Goal: Transaction & Acquisition: Book appointment/travel/reservation

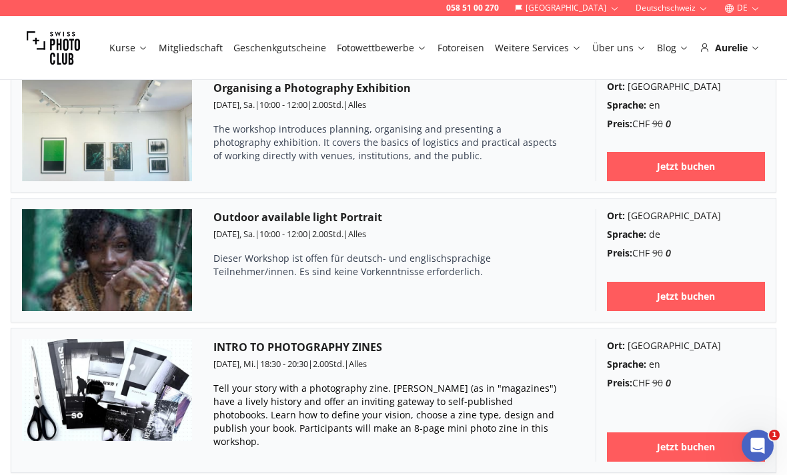
scroll to position [1217, 0]
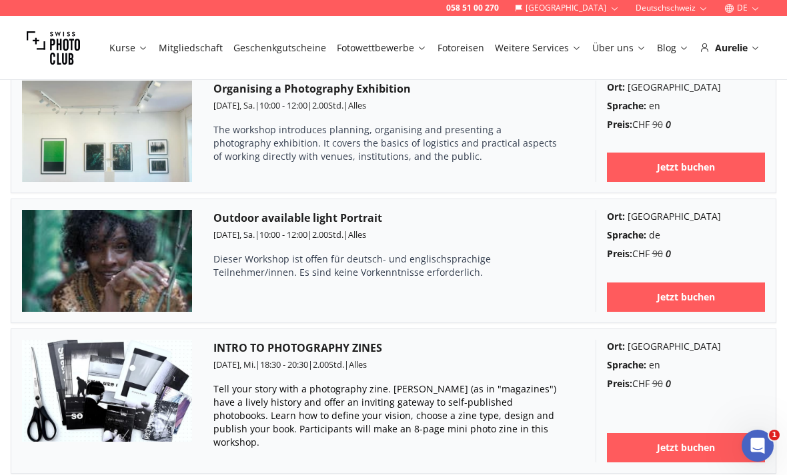
click at [349, 217] on h3 "Outdoor available light Portrait" at bounding box center [393, 218] width 361 height 16
click at [155, 249] on img at bounding box center [107, 261] width 170 height 102
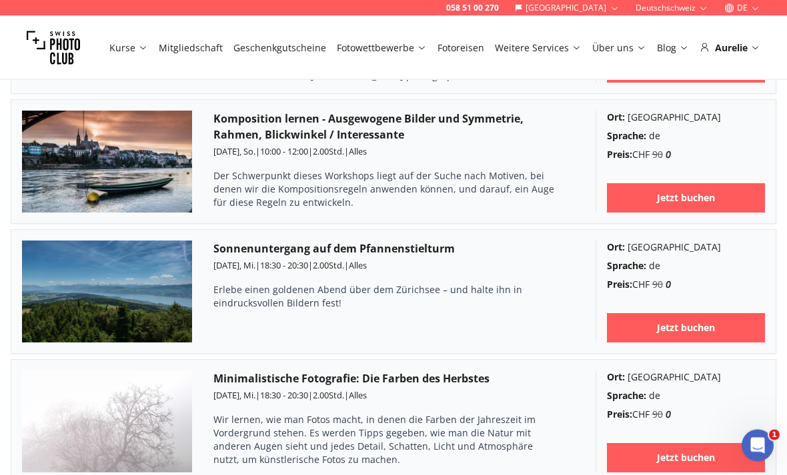
scroll to position [1995, 0]
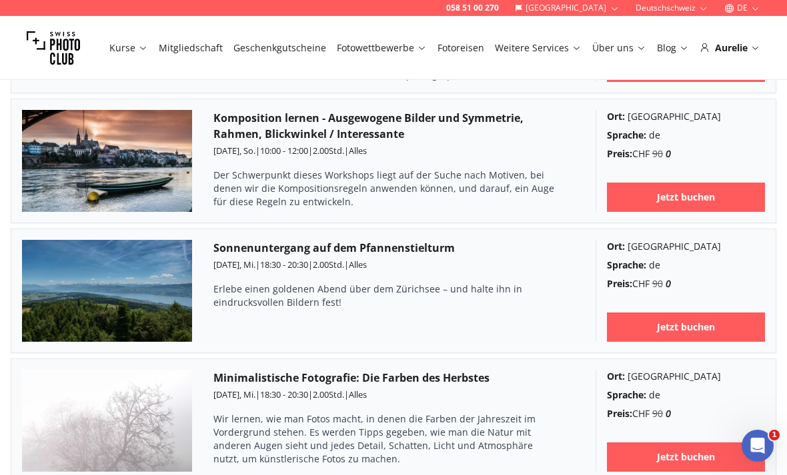
click at [558, 110] on h3 "Komposition lernen - Ausgewogene Bilder und Symmetrie, Rahmen, Blickwinkel / In…" at bounding box center [393, 126] width 361 height 32
click at [695, 191] on link "Jetzt buchen" at bounding box center [686, 197] width 159 height 29
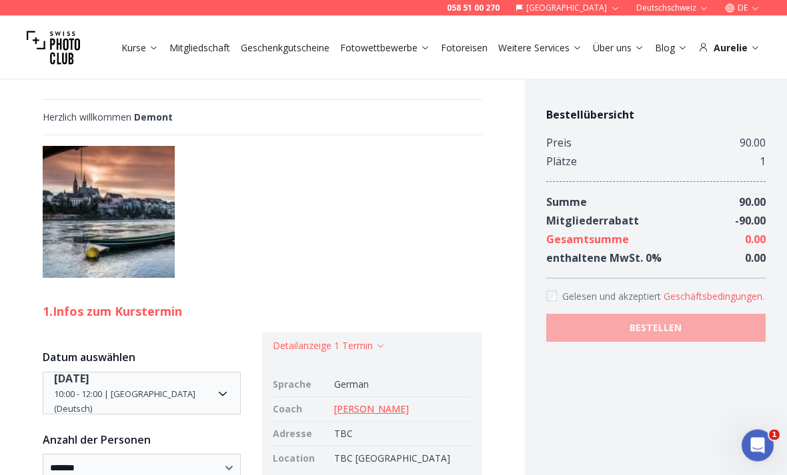
scroll to position [700, 0]
click at [409, 403] on link "[PERSON_NAME]" at bounding box center [371, 409] width 75 height 13
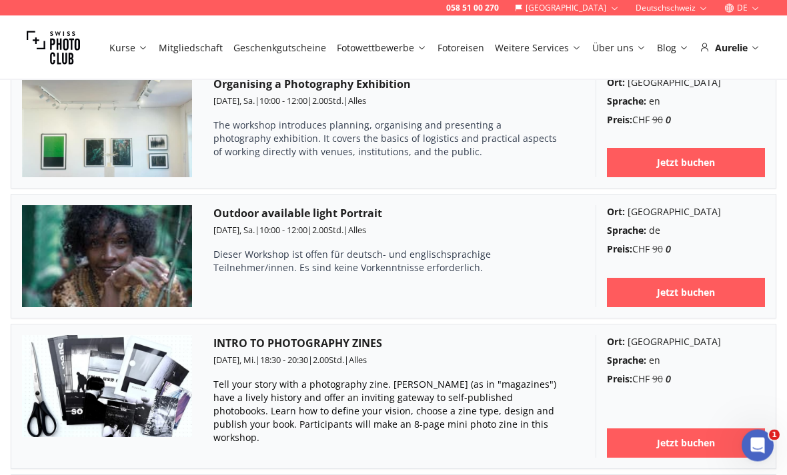
scroll to position [1193, 0]
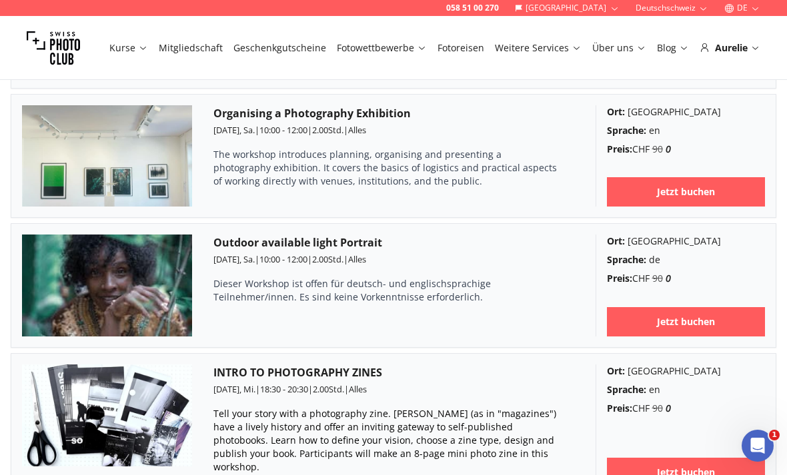
click at [687, 328] on b "Jetzt buchen" at bounding box center [686, 321] width 58 height 13
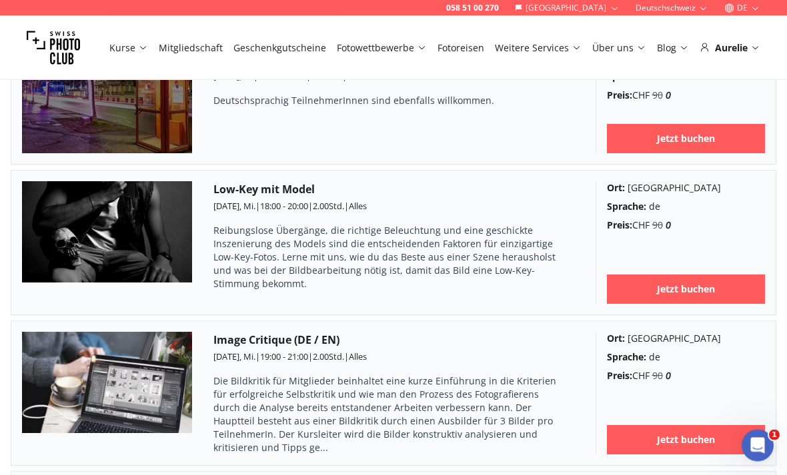
scroll to position [2854, 0]
click at [634, 275] on link "Jetzt buchen" at bounding box center [686, 289] width 159 height 29
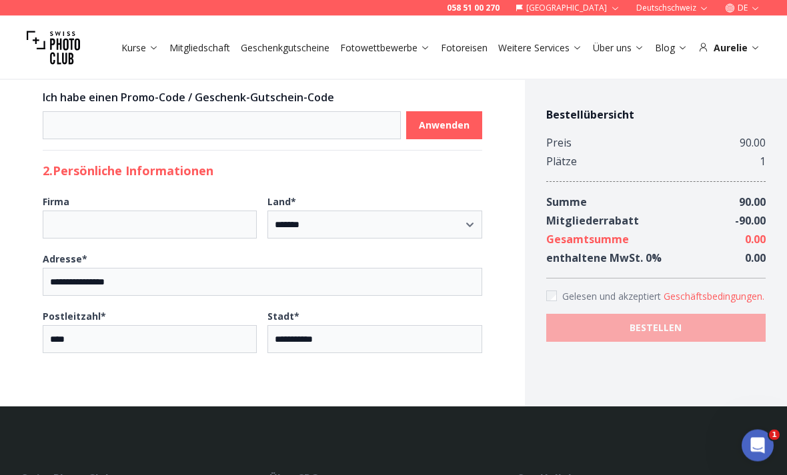
scroll to position [1097, 0]
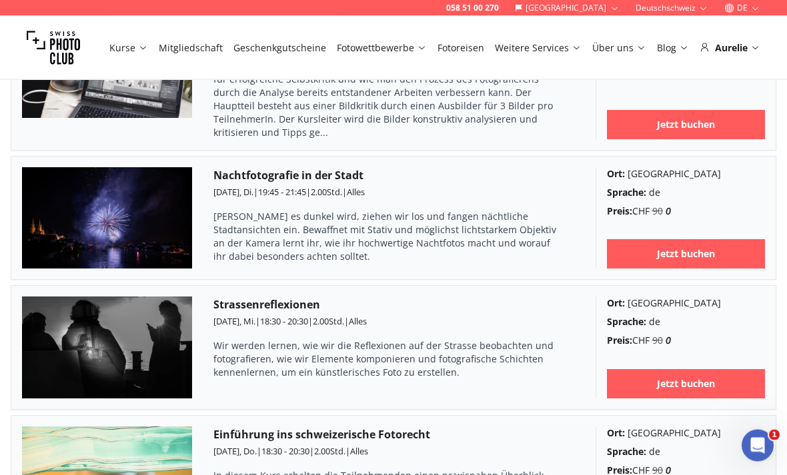
scroll to position [3170, 0]
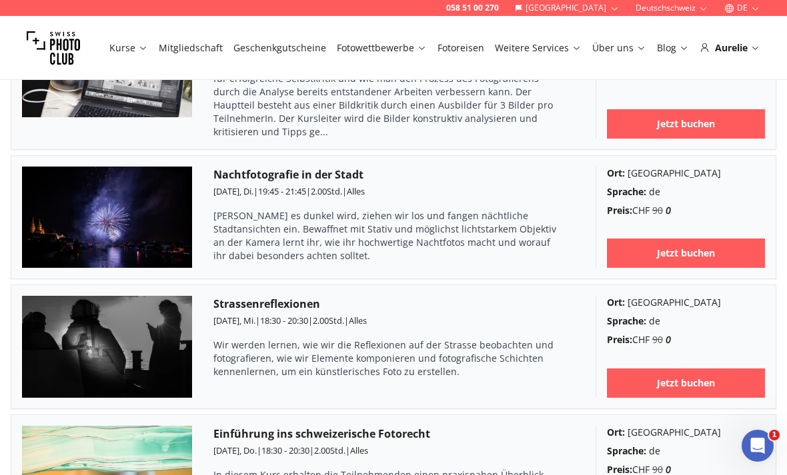
click at [721, 369] on link "Jetzt buchen" at bounding box center [686, 383] width 159 height 29
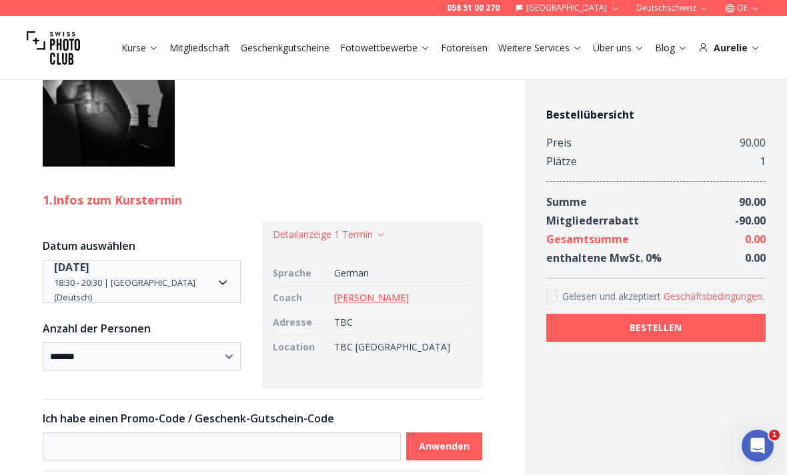
scroll to position [691, 0]
click at [749, 49] on div "Aurelie" at bounding box center [729, 47] width 62 height 13
click at [760, 50] on div "Kurse Mitgliedschaft Geschenkgutscheine Fotowettbewerbe Fotoreisen Weitere Serv…" at bounding box center [393, 48] width 787 height 64
click at [745, 50] on div "Aurelie" at bounding box center [729, 47] width 62 height 13
click at [756, 49] on icon at bounding box center [755, 48] width 6 height 3
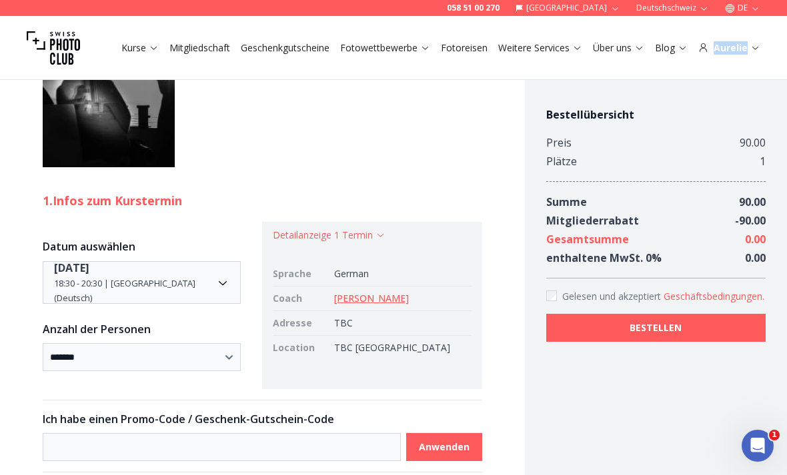
click at [667, 77] on div "Kurse Mitgliedschaft Geschenkgutscheine Fotowettbewerbe Fotoreisen Weitere Serv…" at bounding box center [393, 48] width 787 height 64
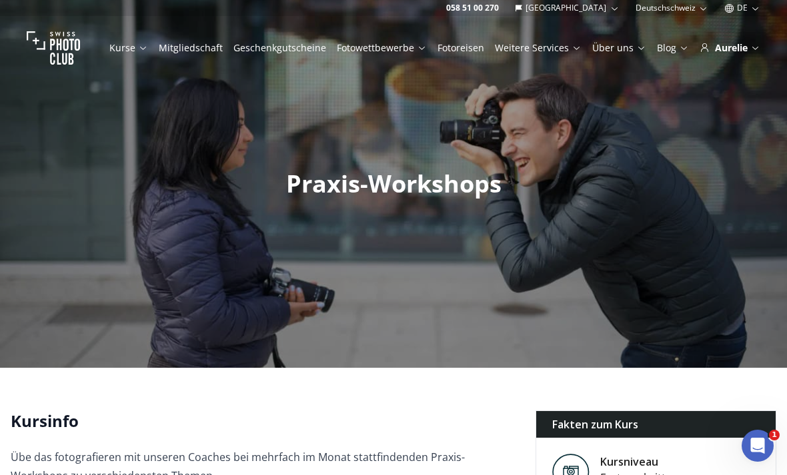
click at [760, 55] on div "Kurse Mitgliedschaft Geschenkgutscheine Fotowettbewerbe Fotoreisen Weitere Serv…" at bounding box center [393, 48] width 787 height 64
click at [729, 57] on div "Kurse Mitgliedschaft Geschenkgutscheine Fotowettbewerbe Fotoreisen Weitere Serv…" at bounding box center [393, 48] width 787 height 64
click at [755, 53] on div "Aurelie" at bounding box center [729, 47] width 61 height 13
click at [753, 53] on div "Aurelie" at bounding box center [729, 47] width 61 height 13
click at [733, 58] on div "Kurse Mitgliedschaft Geschenkgutscheine Fotowettbewerbe Fotoreisen Weitere Serv…" at bounding box center [393, 48] width 787 height 64
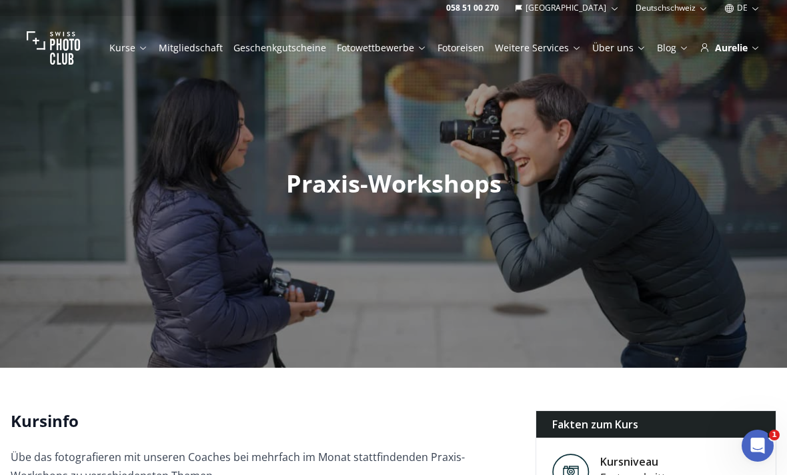
click at [713, 58] on div "Kurse Mitgliedschaft Geschenkgutscheine Fotowettbewerbe Fotoreisen Weitere Serv…" at bounding box center [393, 48] width 787 height 64
click at [712, 58] on div "Kurse Mitgliedschaft Geschenkgutscheine Fotowettbewerbe Fotoreisen Weitere Serv…" at bounding box center [393, 48] width 787 height 64
click at [699, 93] on div at bounding box center [393, 184] width 787 height 368
click at [675, 45] on link "Blog" at bounding box center [673, 47] width 32 height 13
click at [469, 50] on link "Fotoreisen" at bounding box center [460, 47] width 47 height 13
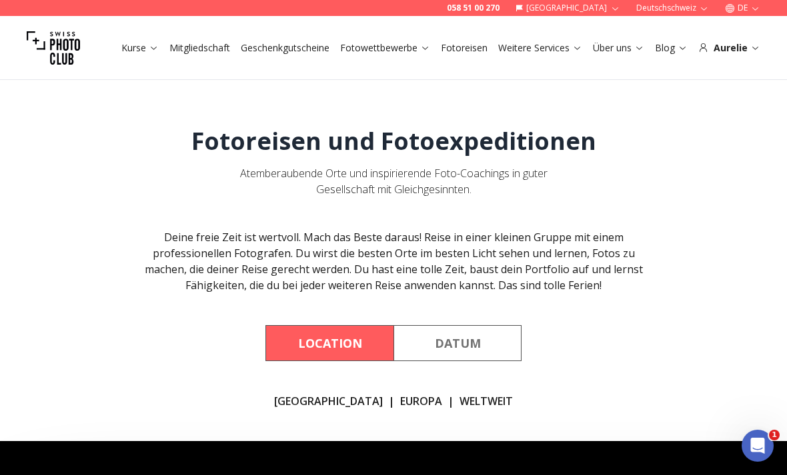
click at [733, 47] on div "Aurelie" at bounding box center [729, 47] width 62 height 13
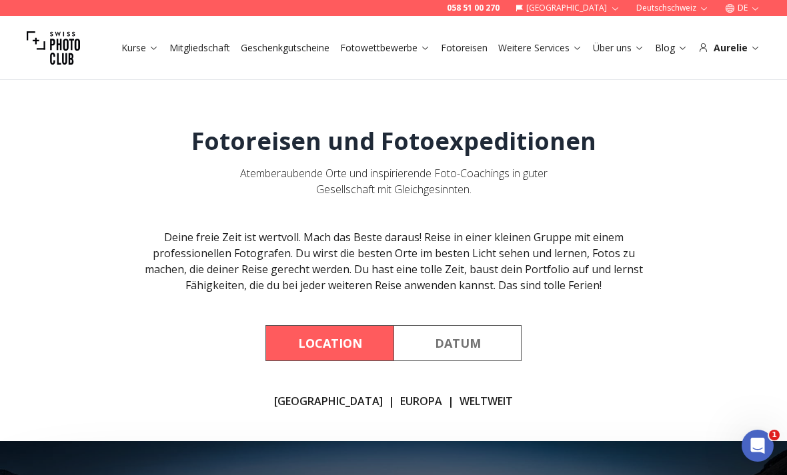
click at [752, 53] on div "Aurelie" at bounding box center [729, 47] width 62 height 13
click at [741, 56] on div "Kurse Mitgliedschaft Geschenkgutscheine Fotowettbewerbe Fotoreisen Weitere Serv…" at bounding box center [393, 48] width 787 height 64
click at [724, 55] on div "Kurse Mitgliedschaft Geschenkgutscheine Fotowettbewerbe Fotoreisen Weitere Serv…" at bounding box center [393, 48] width 787 height 64
click at [61, 48] on img at bounding box center [53, 47] width 53 height 53
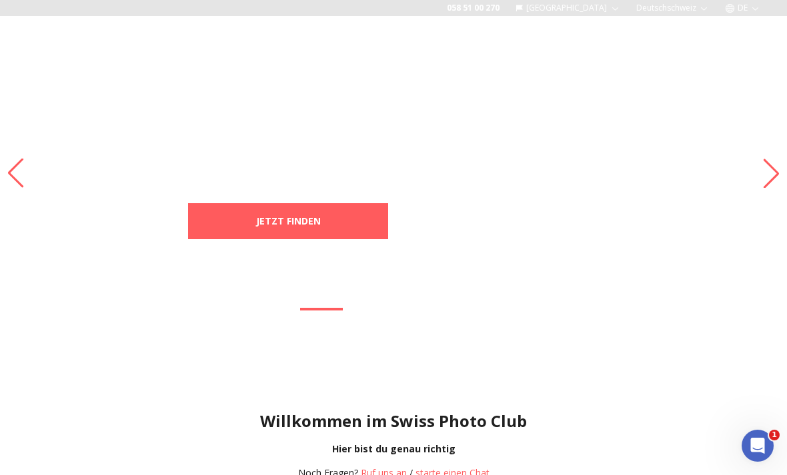
click at [753, 50] on icon at bounding box center [755, 48] width 10 height 10
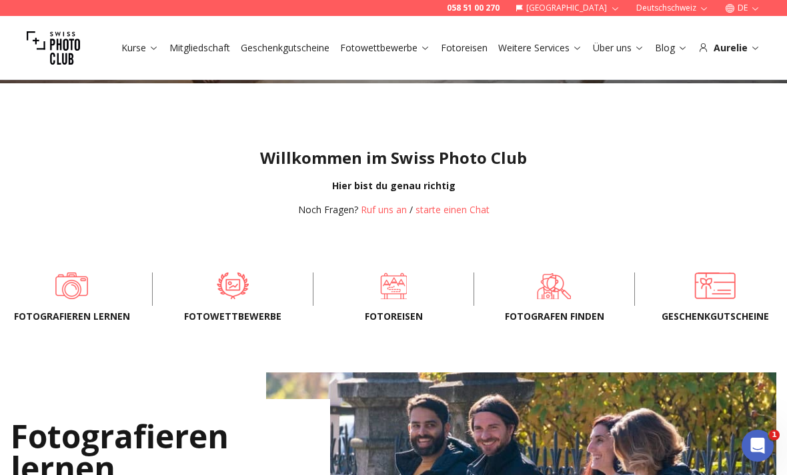
scroll to position [271, 0]
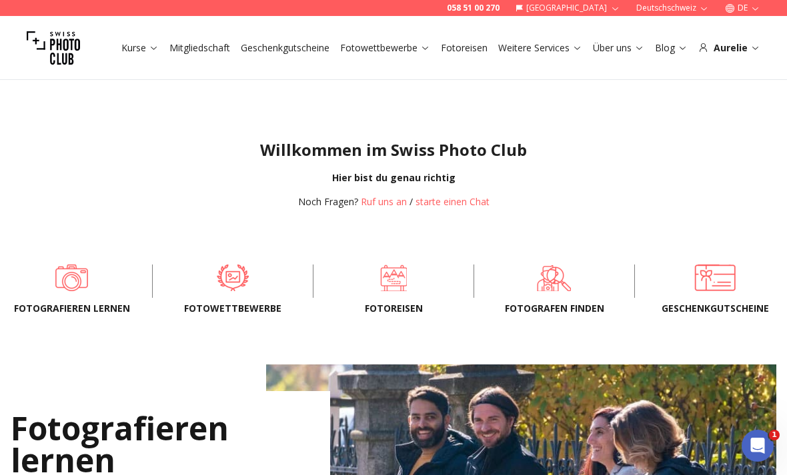
click at [747, 53] on div "Aurelie" at bounding box center [729, 47] width 62 height 13
click at [757, 49] on icon at bounding box center [755, 48] width 10 height 10
click at [735, 45] on div "Aurelie" at bounding box center [729, 47] width 62 height 13
click at [710, 49] on div "Aurelie" at bounding box center [729, 47] width 62 height 13
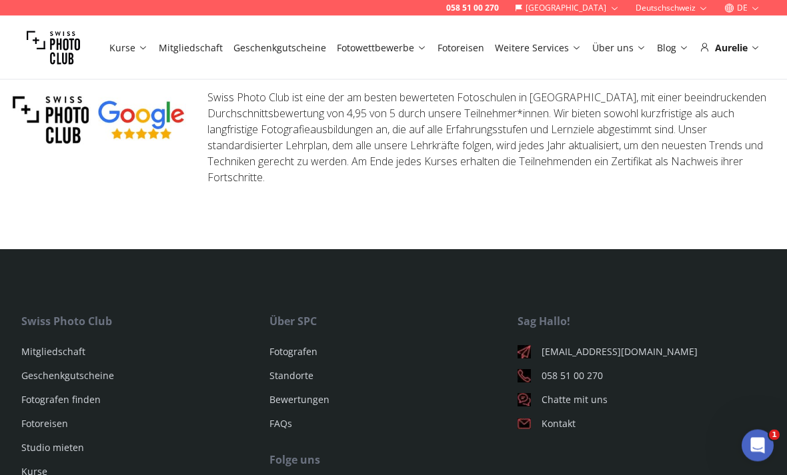
scroll to position [4261, 0]
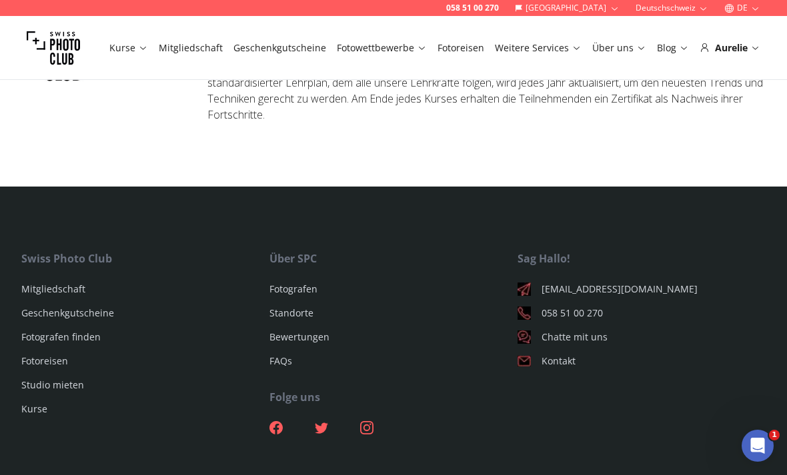
click at [63, 283] on link "Mitgliedschaft" at bounding box center [53, 289] width 64 height 13
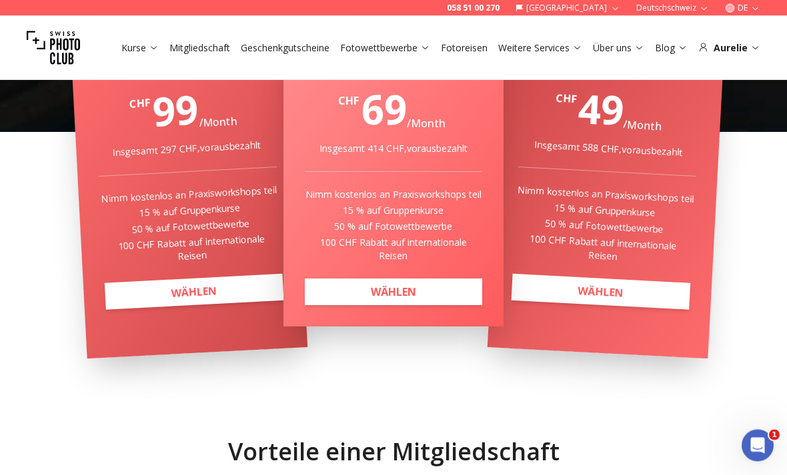
scroll to position [353, 0]
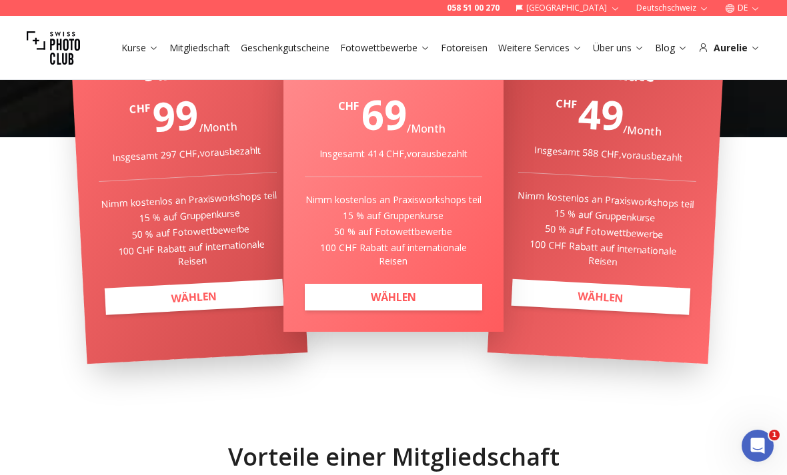
click at [655, 299] on link "WÄHLEN" at bounding box center [600, 297] width 179 height 36
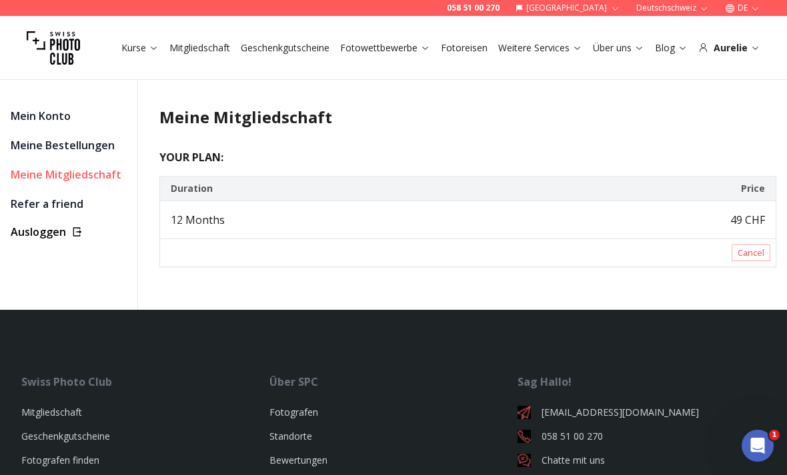
click at [65, 145] on link "Meine Bestellungen" at bounding box center [69, 145] width 116 height 19
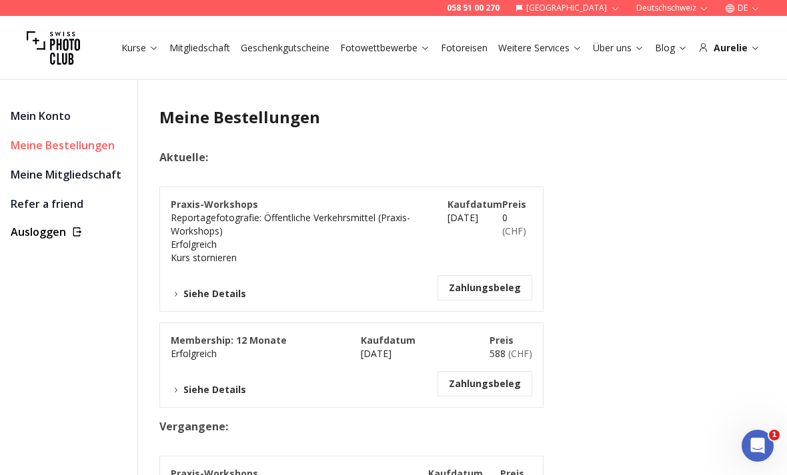
click at [48, 119] on link "Mein Konto" at bounding box center [69, 116] width 116 height 19
select select "*******"
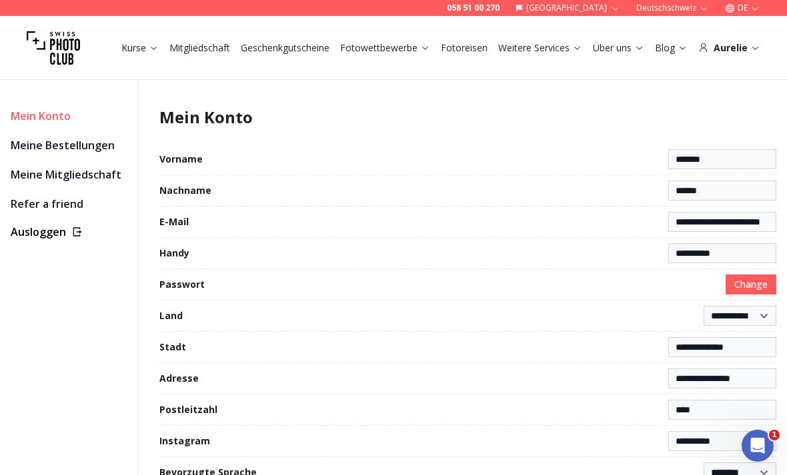
click at [75, 176] on link "Meine Mitgliedschaft" at bounding box center [69, 174] width 116 height 19
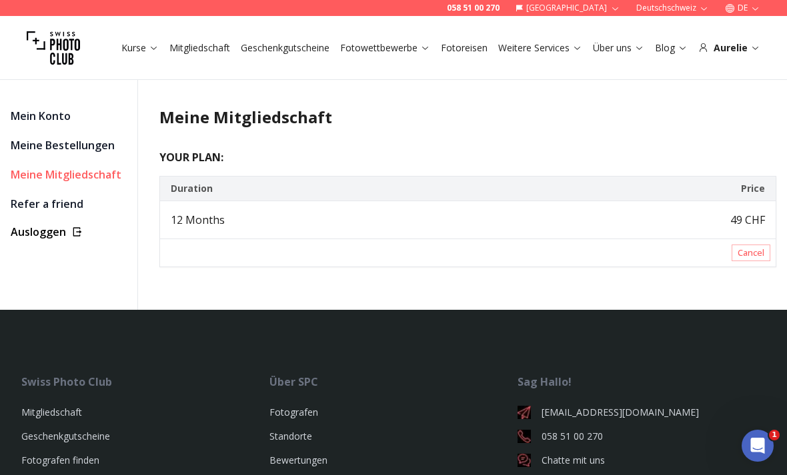
click at [86, 154] on link "Meine Bestellungen" at bounding box center [69, 145] width 116 height 19
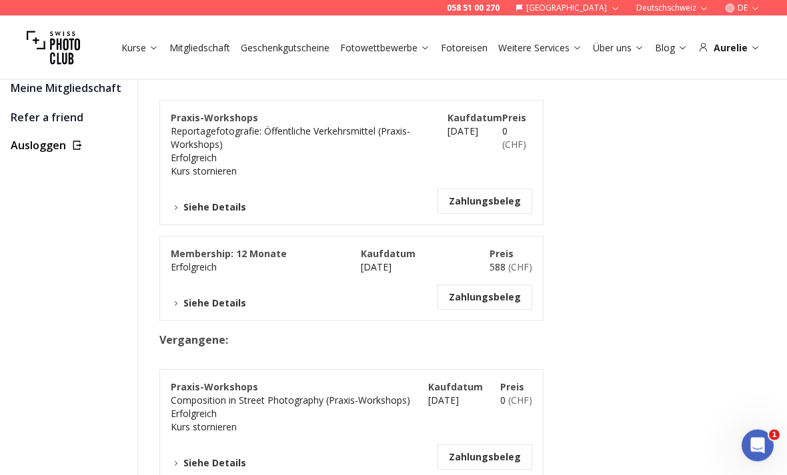
scroll to position [87, 0]
click at [211, 307] on button "Siehe Details" at bounding box center [208, 302] width 75 height 13
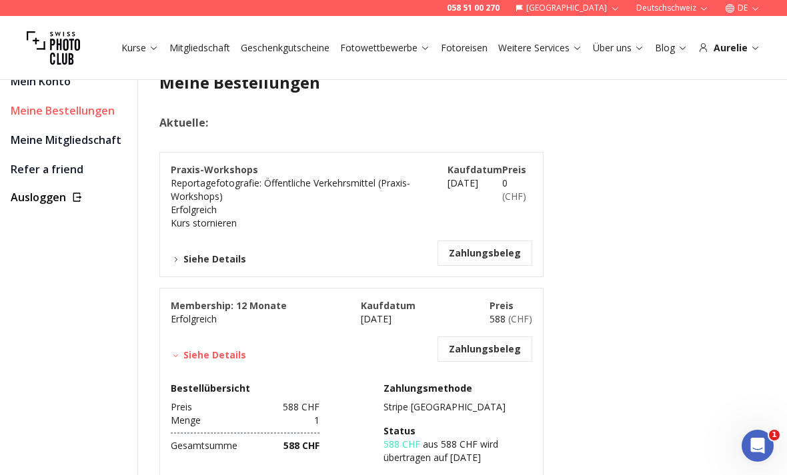
scroll to position [0, 0]
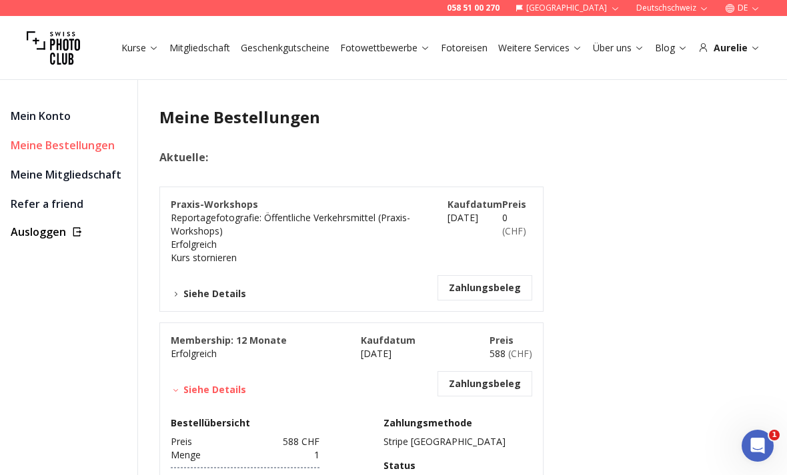
click at [59, 209] on link "Refer a friend" at bounding box center [69, 204] width 116 height 19
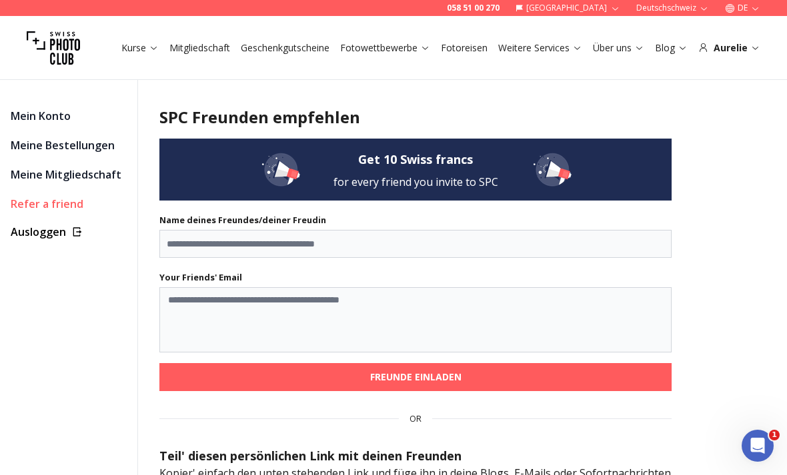
click at [129, 49] on link "Kurse" at bounding box center [139, 47] width 37 height 13
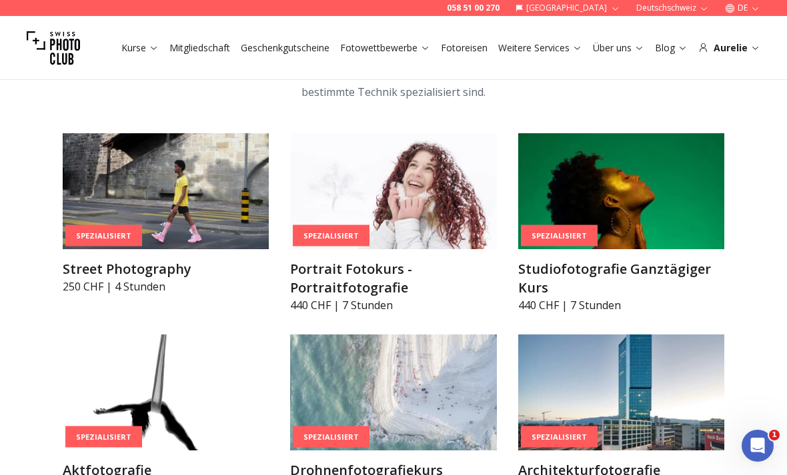
scroll to position [2660, 0]
click at [161, 271] on h3 "Street Photography" at bounding box center [166, 270] width 206 height 19
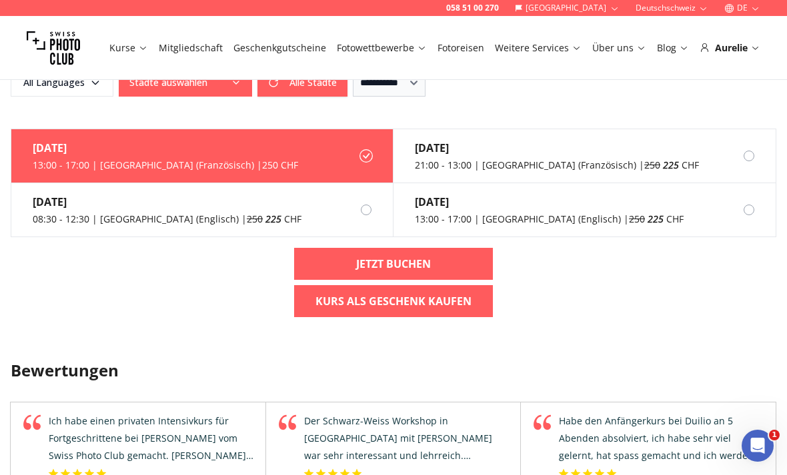
scroll to position [1331, 0]
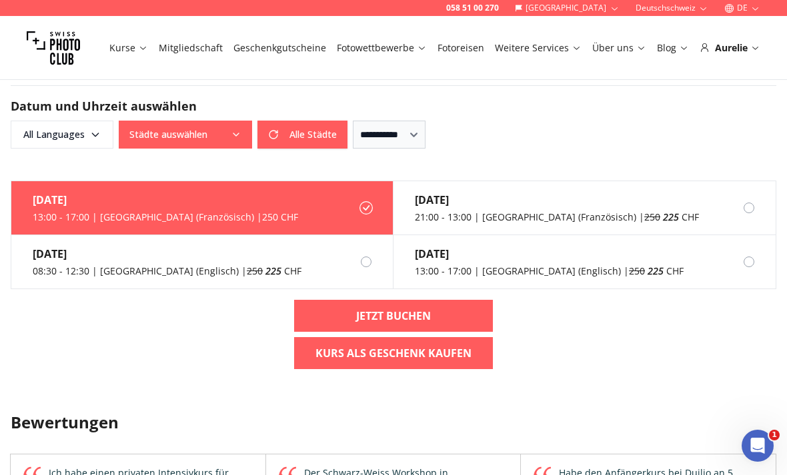
click at [453, 321] on link "Jetzt buchen" at bounding box center [393, 316] width 199 height 32
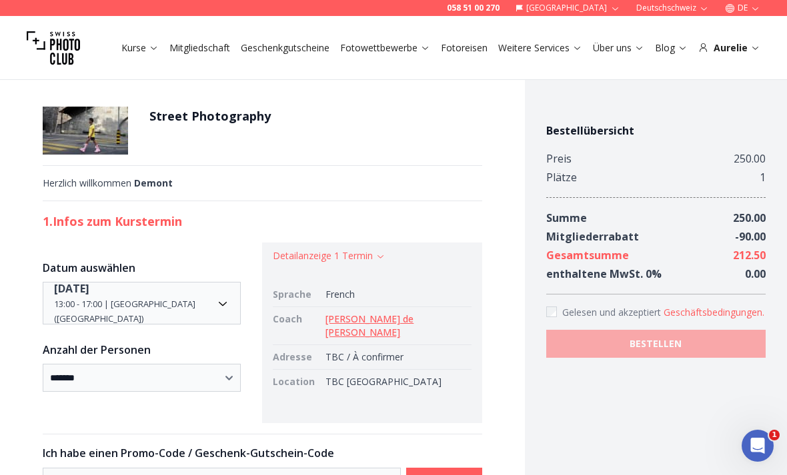
click at [558, 53] on link "Weitere Services" at bounding box center [540, 47] width 84 height 13
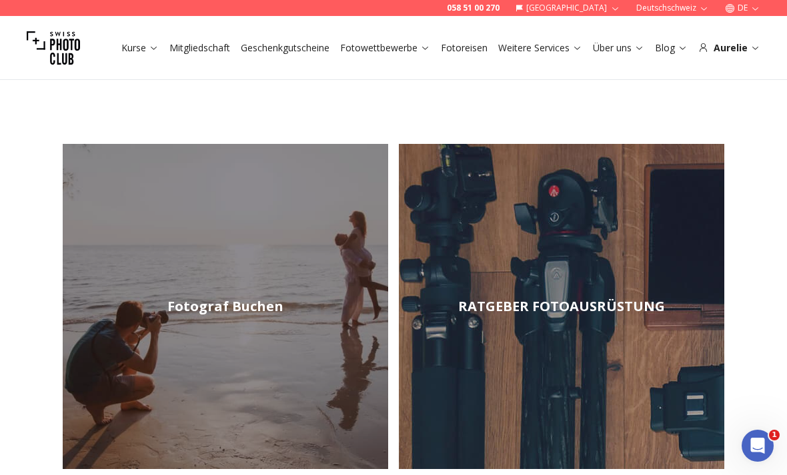
scroll to position [101, 0]
click at [631, 311] on h2 "RATGEBER FOTOAUSRÜSTUNG" at bounding box center [561, 307] width 207 height 19
click at [739, 45] on div "Aurelie" at bounding box center [729, 47] width 62 height 13
click at [143, 50] on link "Kurse" at bounding box center [139, 47] width 37 height 13
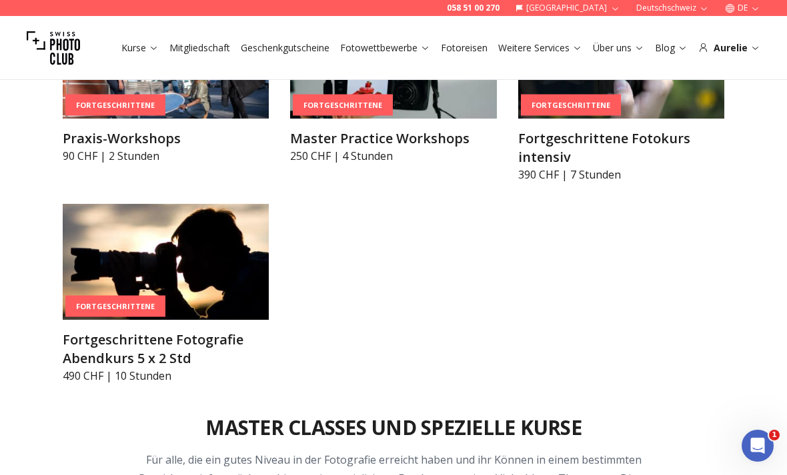
scroll to position [2102, 0]
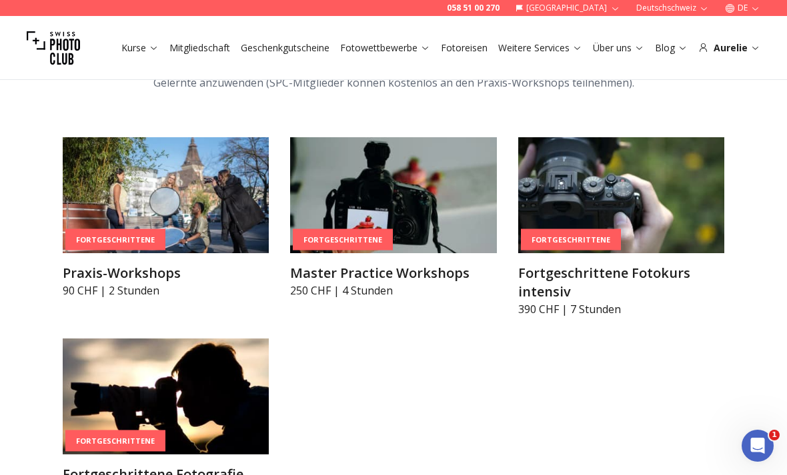
click at [156, 275] on h3 "Praxis-Workshops" at bounding box center [166, 273] width 206 height 19
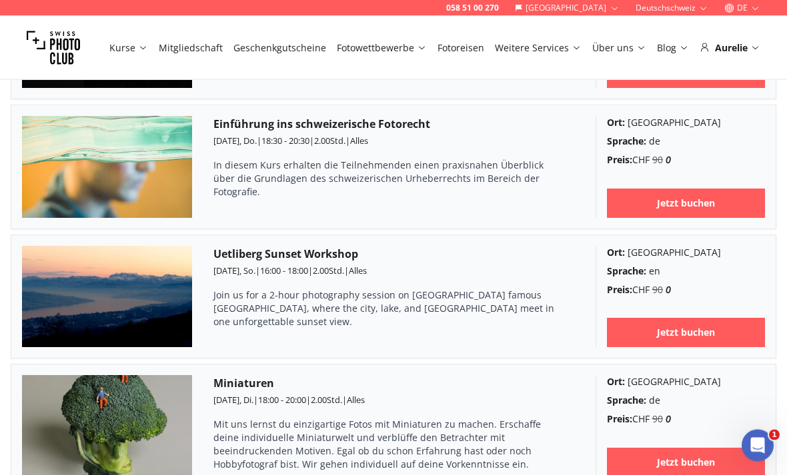
scroll to position [3480, 0]
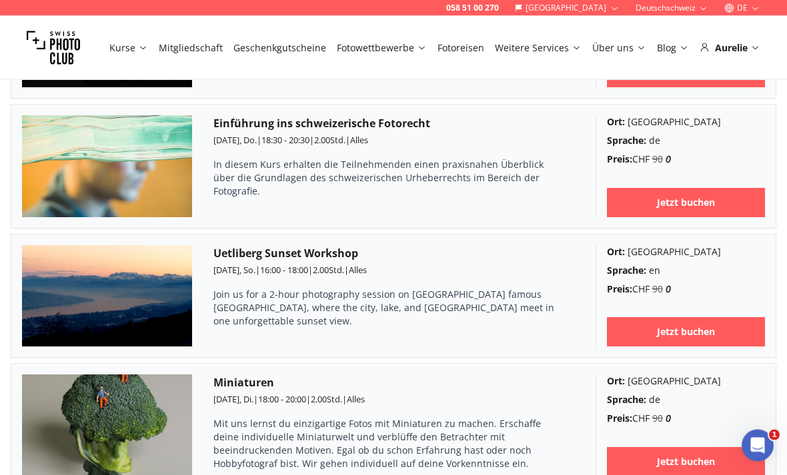
click at [287, 246] on h3 "Uetliberg Sunset Workshop" at bounding box center [393, 254] width 361 height 16
click at [683, 326] on b "Jetzt buchen" at bounding box center [686, 332] width 58 height 13
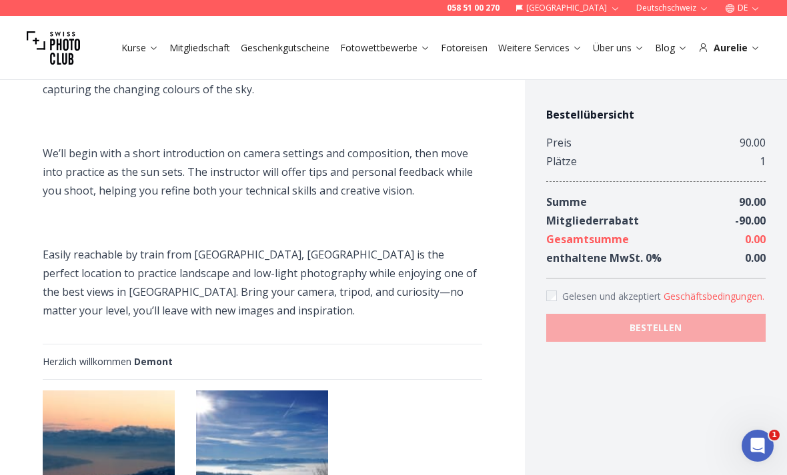
scroll to position [413, 0]
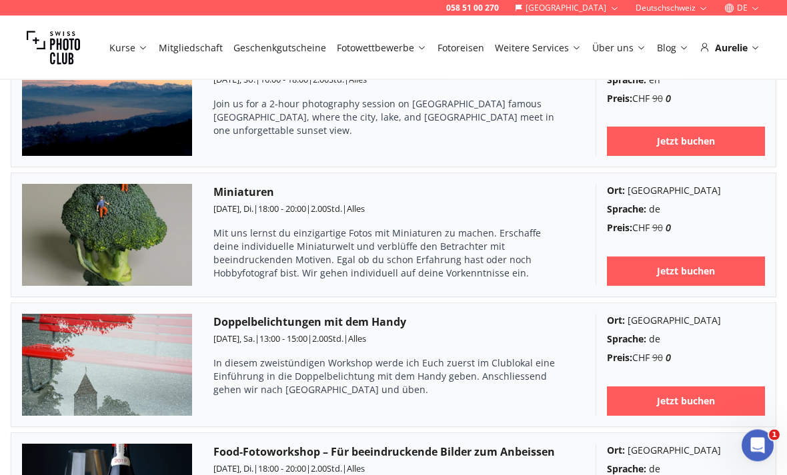
scroll to position [3672, 0]
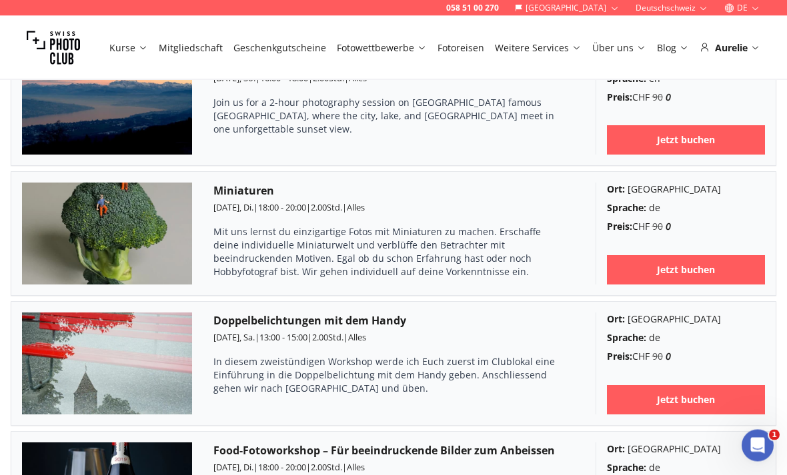
click at [734, 256] on link "Jetzt buchen" at bounding box center [686, 270] width 159 height 29
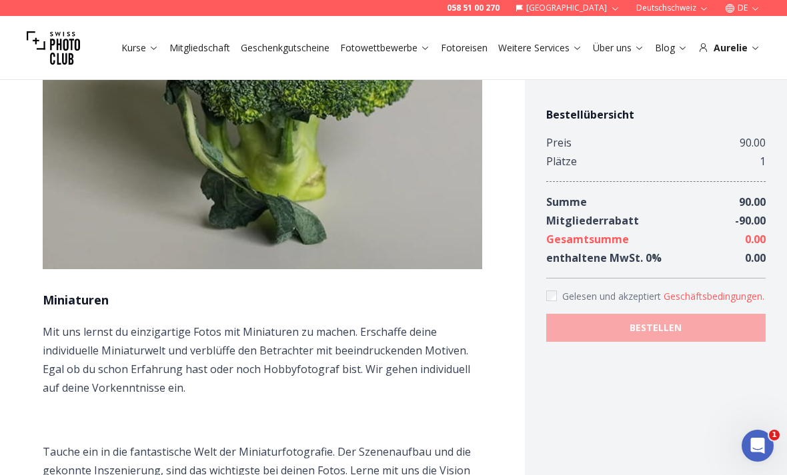
scroll to position [217, 0]
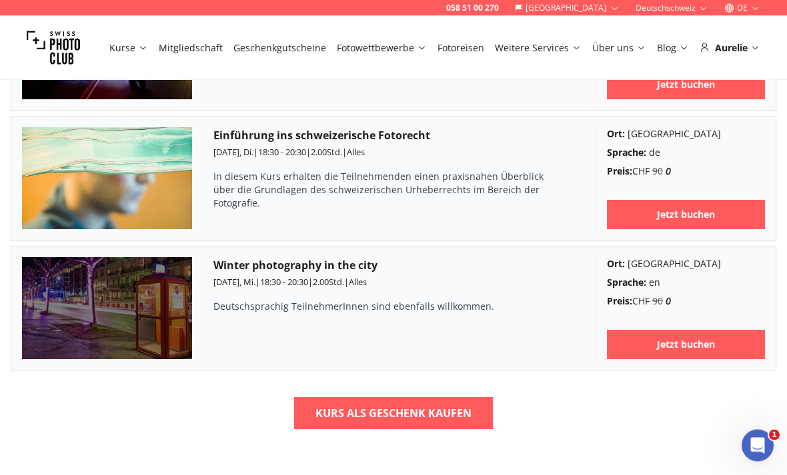
scroll to position [4440, 0]
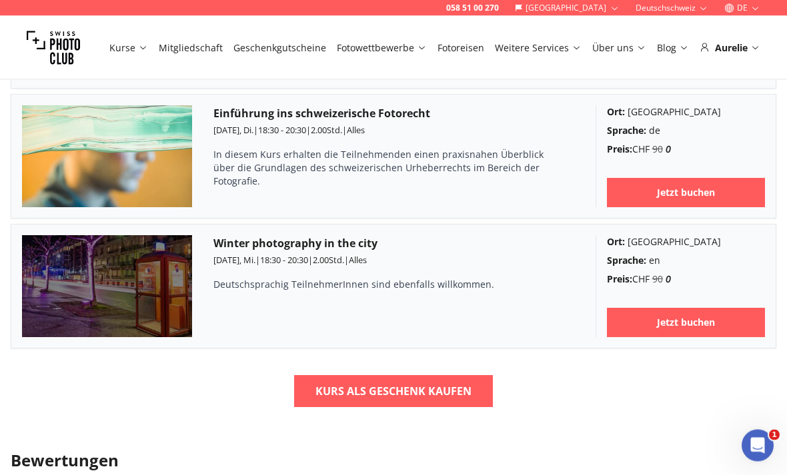
click at [331, 384] on b "Kurs als Geschenk kaufen" at bounding box center [393, 392] width 156 height 16
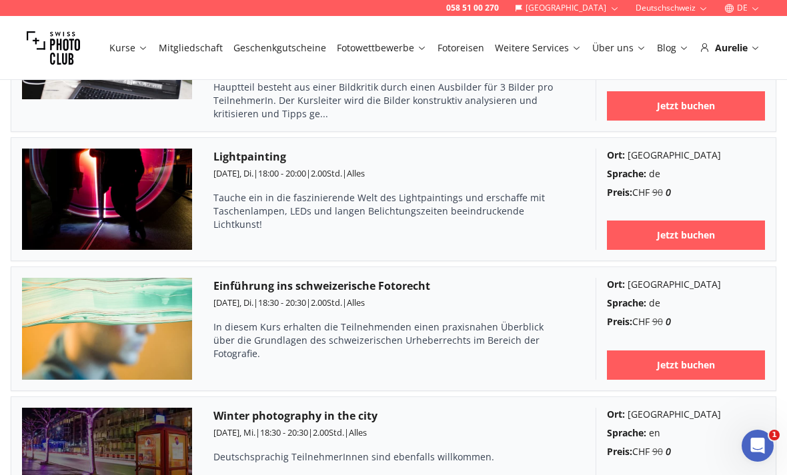
scroll to position [4268, 0]
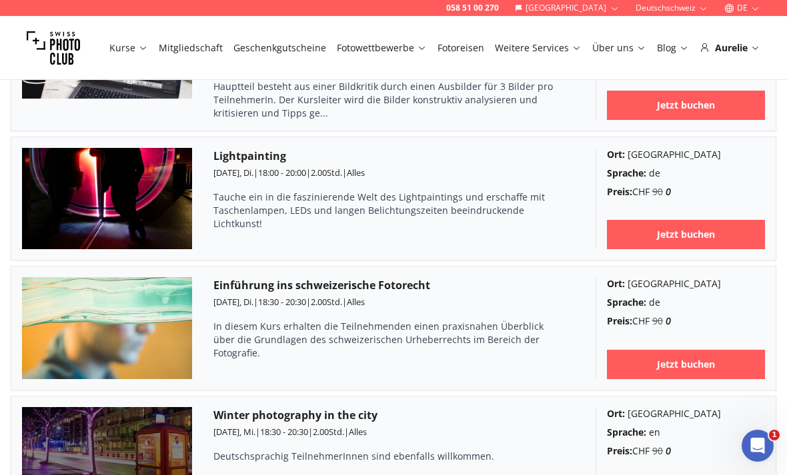
click at [252, 148] on h3 "Lightpainting" at bounding box center [393, 156] width 361 height 16
click at [679, 228] on b "Jetzt buchen" at bounding box center [686, 234] width 58 height 13
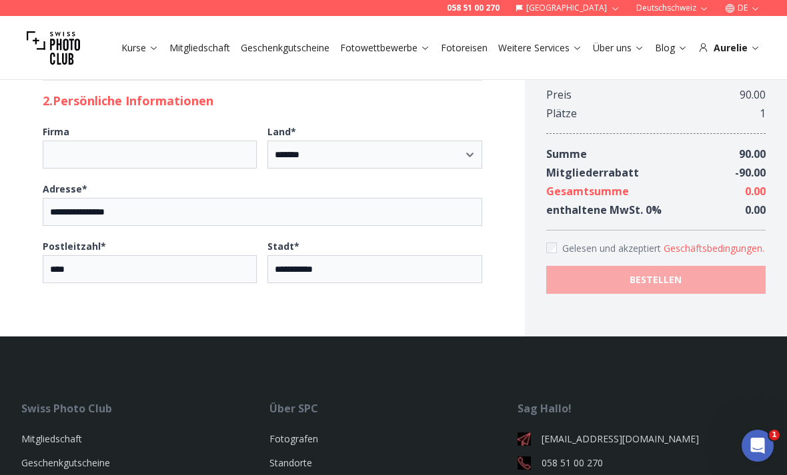
scroll to position [1192, 0]
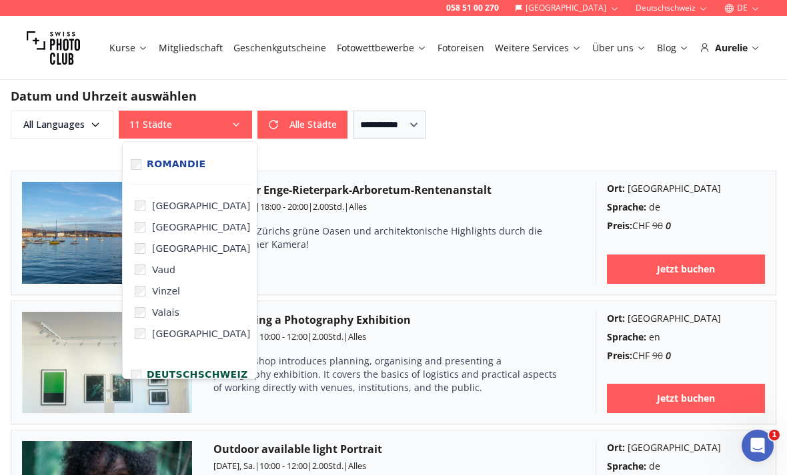
click at [355, 215] on div "Fototour Enge-Rieterpark-Arboretum-Rentenanstalt [DATE], [GEOGRAPHIC_DATA] | 18…" at bounding box center [393, 233] width 361 height 102
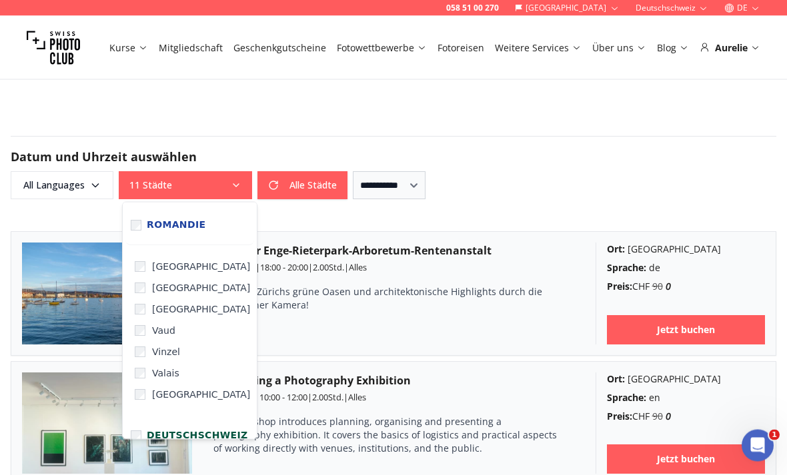
scroll to position [925, 0]
click at [503, 133] on form "**********" at bounding box center [393, 167] width 787 height 127
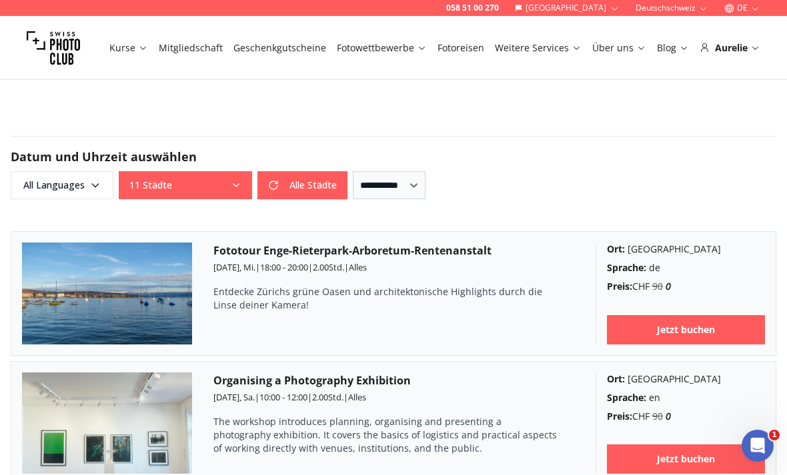
click at [274, 187] on button "Alle Städte" at bounding box center [302, 185] width 90 height 28
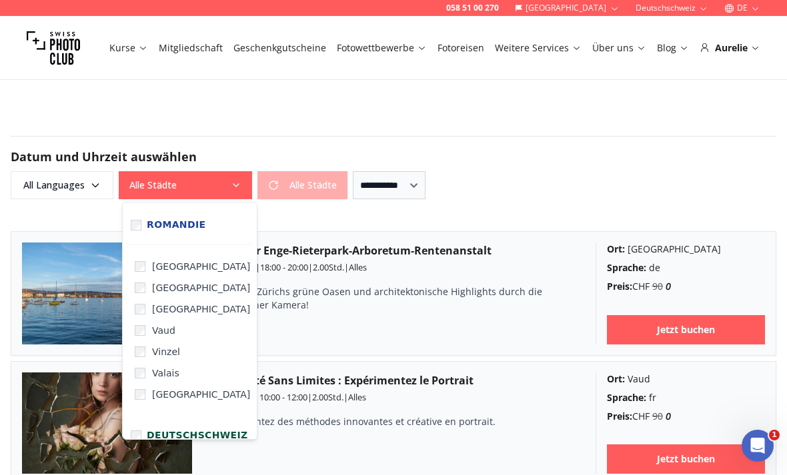
click at [147, 261] on label "[GEOGRAPHIC_DATA]" at bounding box center [192, 266] width 123 height 21
click at [321, 239] on article "Fototour Enge-Rieterpark-Arboretum-Rentenanstalt [DATE], [GEOGRAPHIC_DATA] | 18…" at bounding box center [393, 293] width 765 height 125
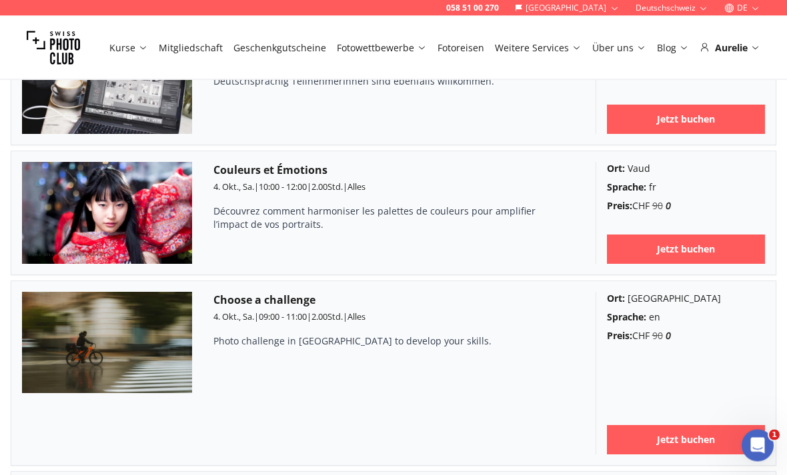
scroll to position [3132, 0]
click at [741, 235] on link "Jetzt buchen" at bounding box center [686, 249] width 159 height 29
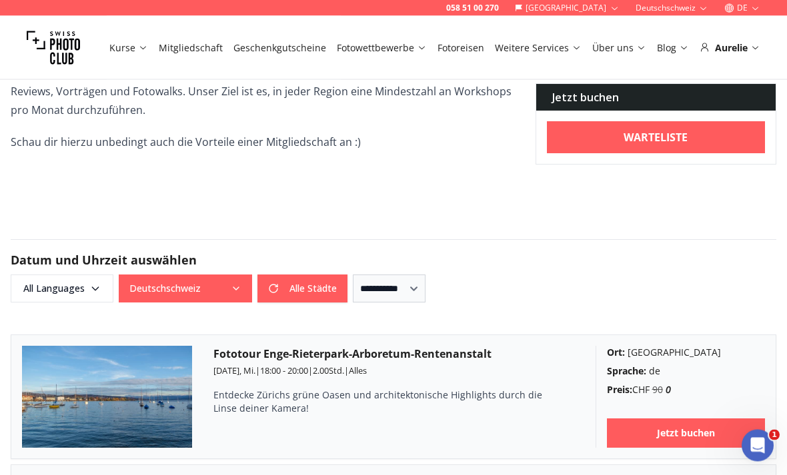
scroll to position [795, 0]
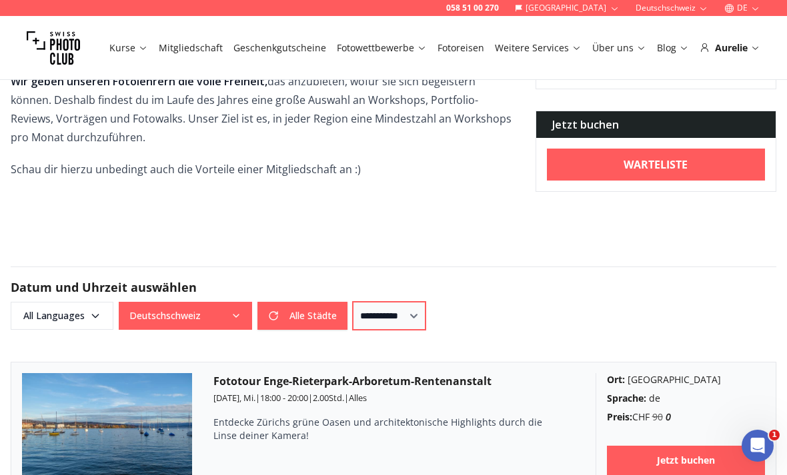
click at [424, 321] on select "**********" at bounding box center [389, 316] width 73 height 28
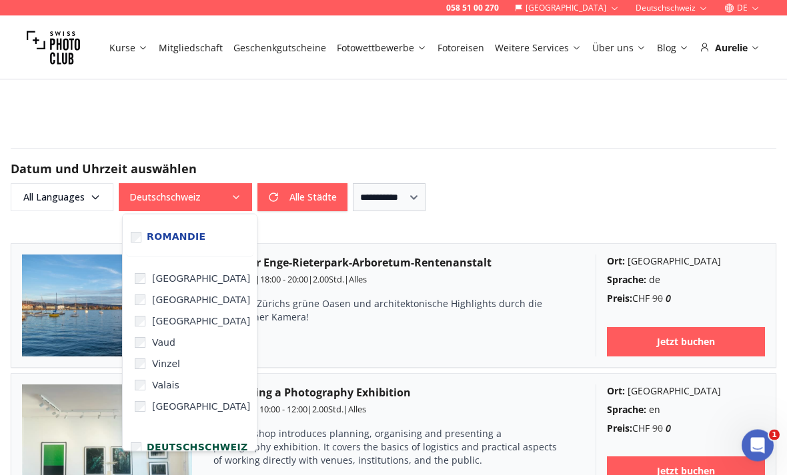
scroll to position [913, 0]
click at [173, 307] on label "[GEOGRAPHIC_DATA]" at bounding box center [192, 299] width 123 height 21
click at [189, 324] on span "[GEOGRAPHIC_DATA]" at bounding box center [201, 321] width 98 height 13
click at [173, 390] on span "Valais" at bounding box center [165, 385] width 27 height 13
click at [185, 408] on span "[GEOGRAPHIC_DATA]" at bounding box center [201, 406] width 98 height 13
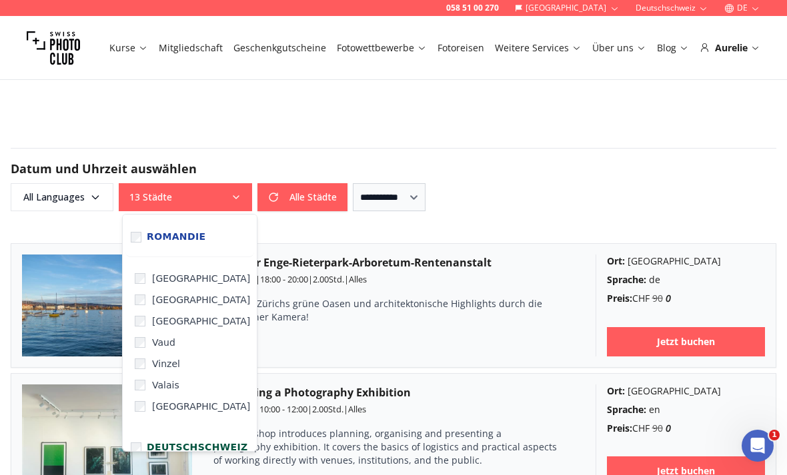
click at [367, 241] on form "**********" at bounding box center [393, 179] width 787 height 127
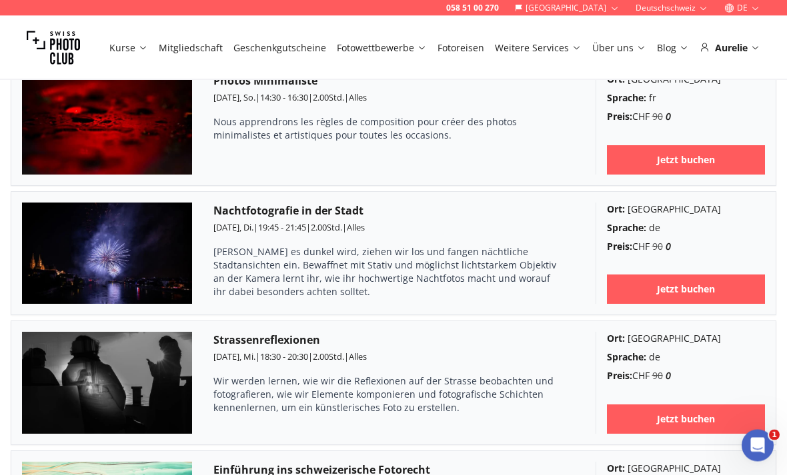
scroll to position [3707, 0]
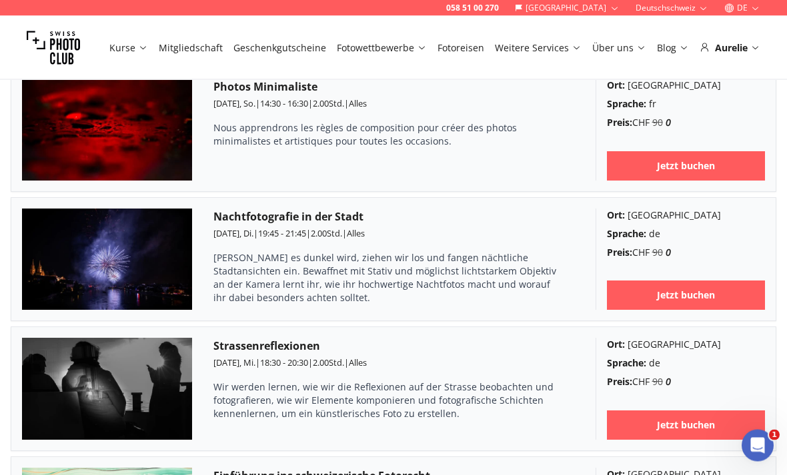
click at [339, 209] on h3 "Nachtfotografie in der Stadt" at bounding box center [393, 217] width 361 height 16
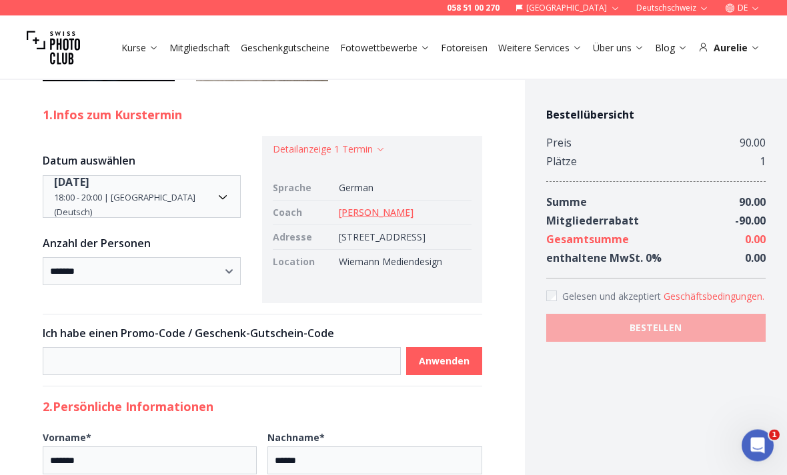
scroll to position [1370, 0]
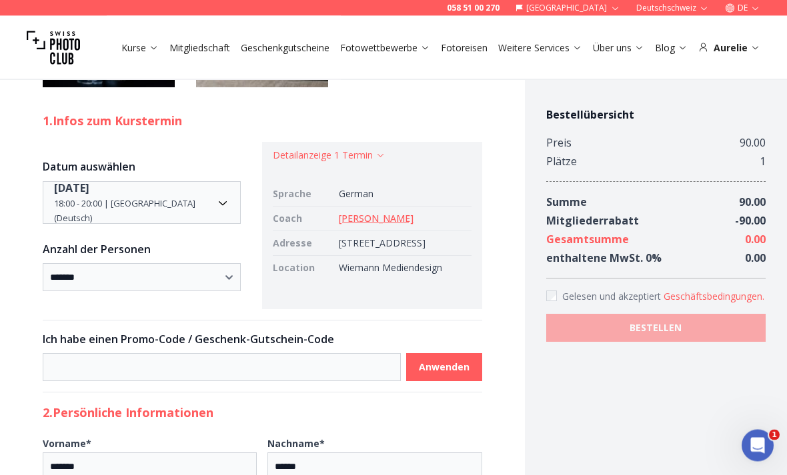
click at [372, 225] on link "[PERSON_NAME]" at bounding box center [376, 219] width 75 height 13
